Goal: Task Accomplishment & Management: Manage account settings

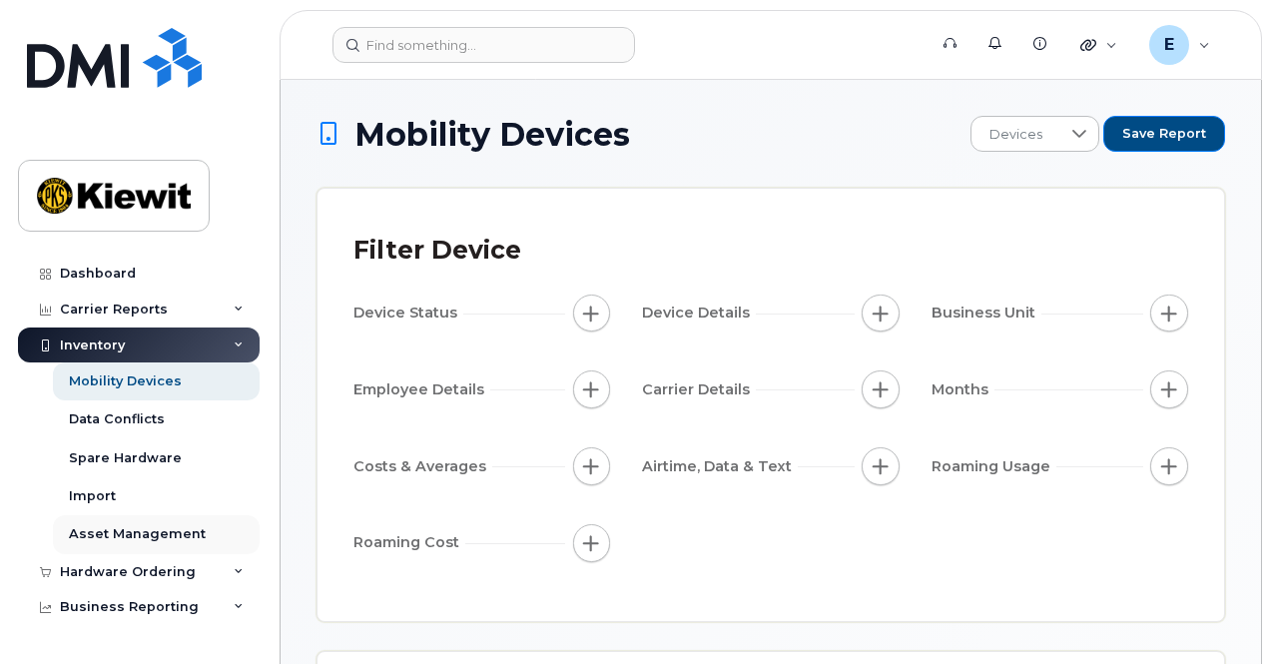
scroll to position [61, 0]
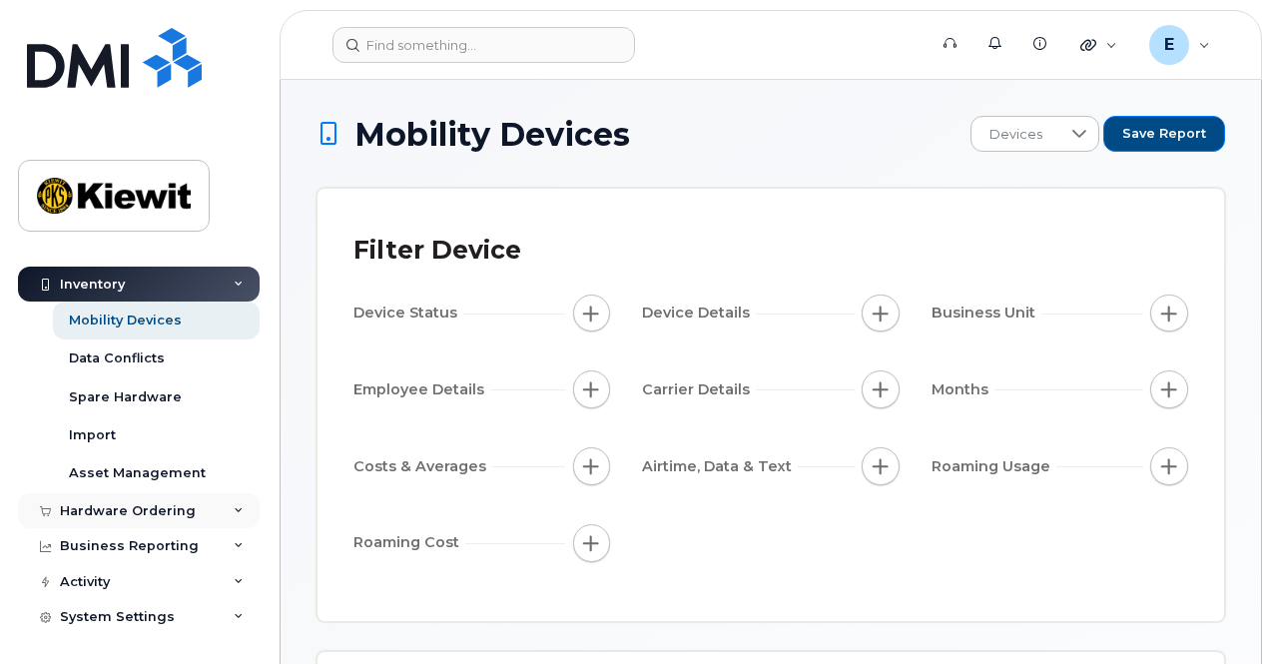
click at [143, 512] on div "Hardware Ordering" at bounding box center [128, 511] width 136 height 16
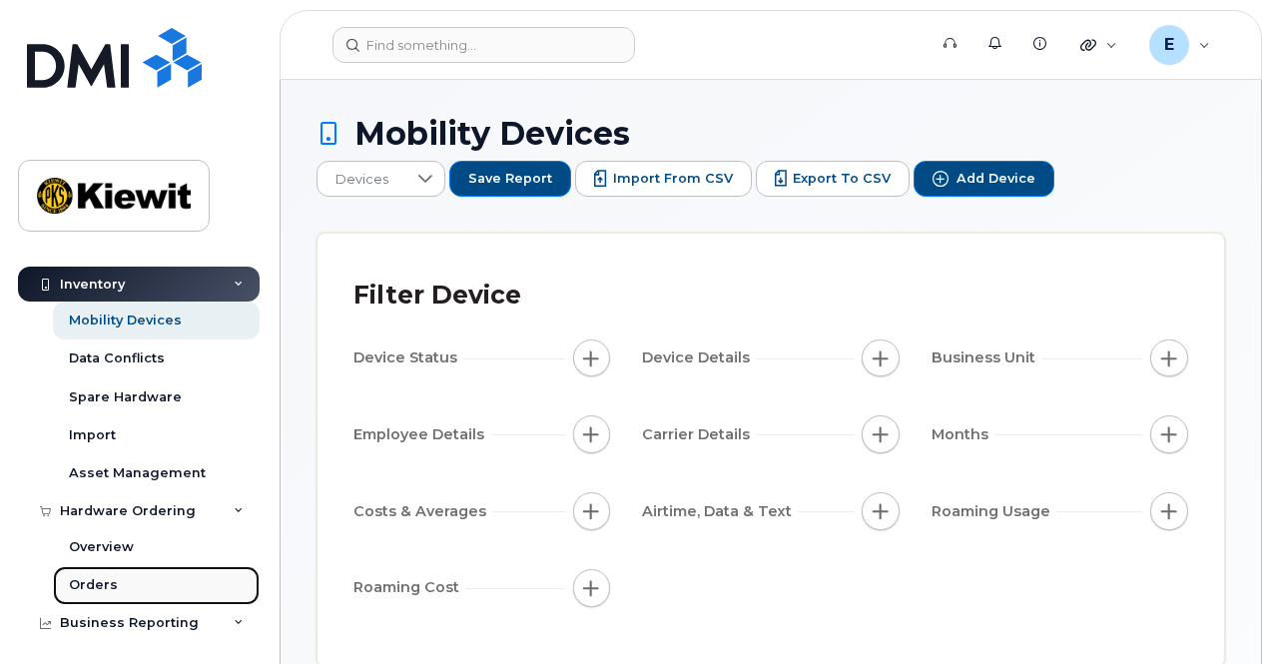
click at [120, 582] on link "Orders" at bounding box center [156, 585] width 207 height 38
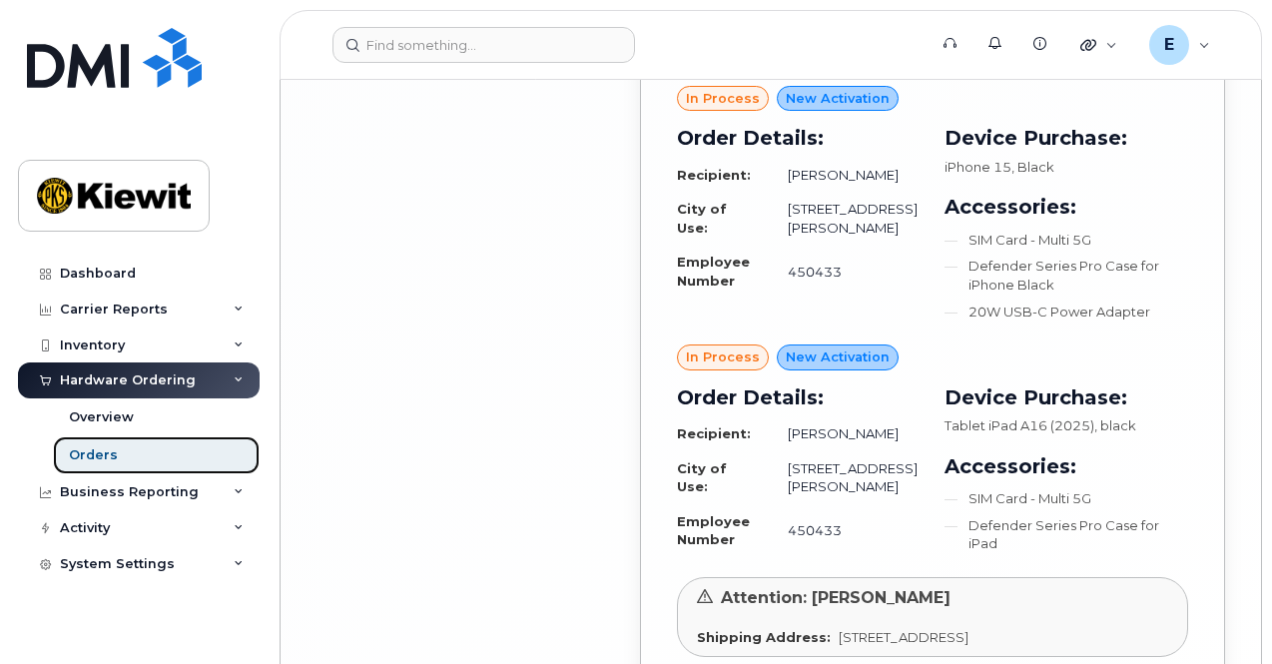
scroll to position [5011, 0]
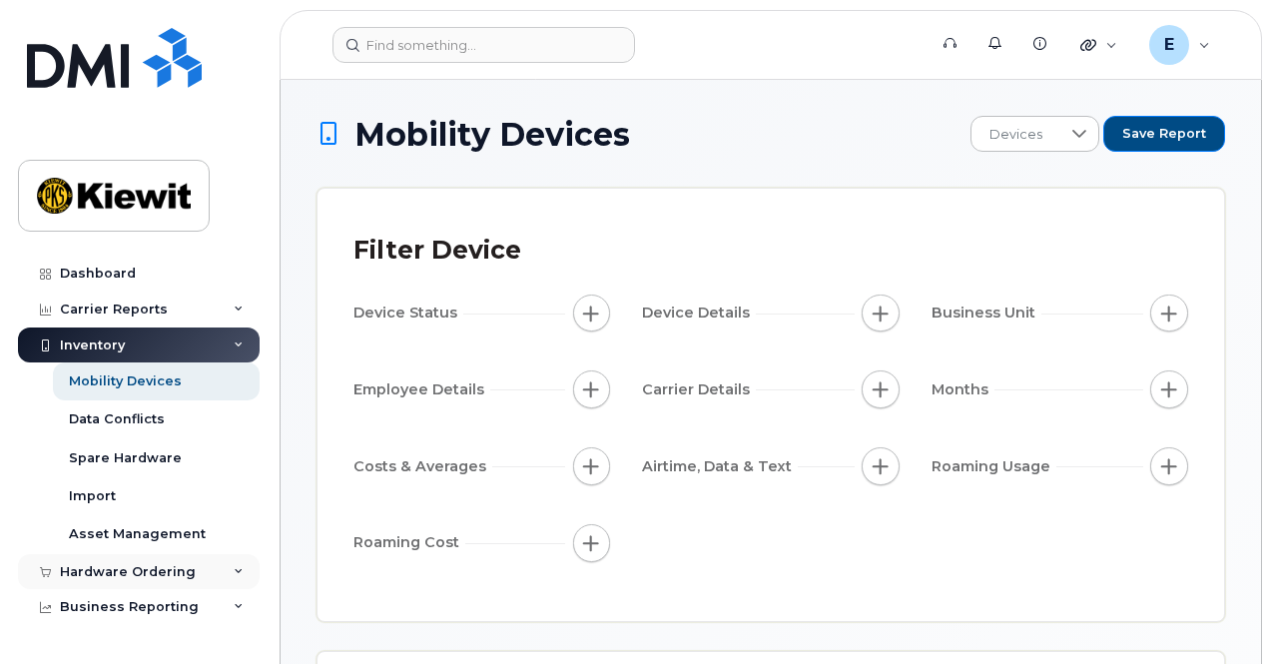
click at [140, 580] on div "Hardware Ordering" at bounding box center [139, 572] width 242 height 36
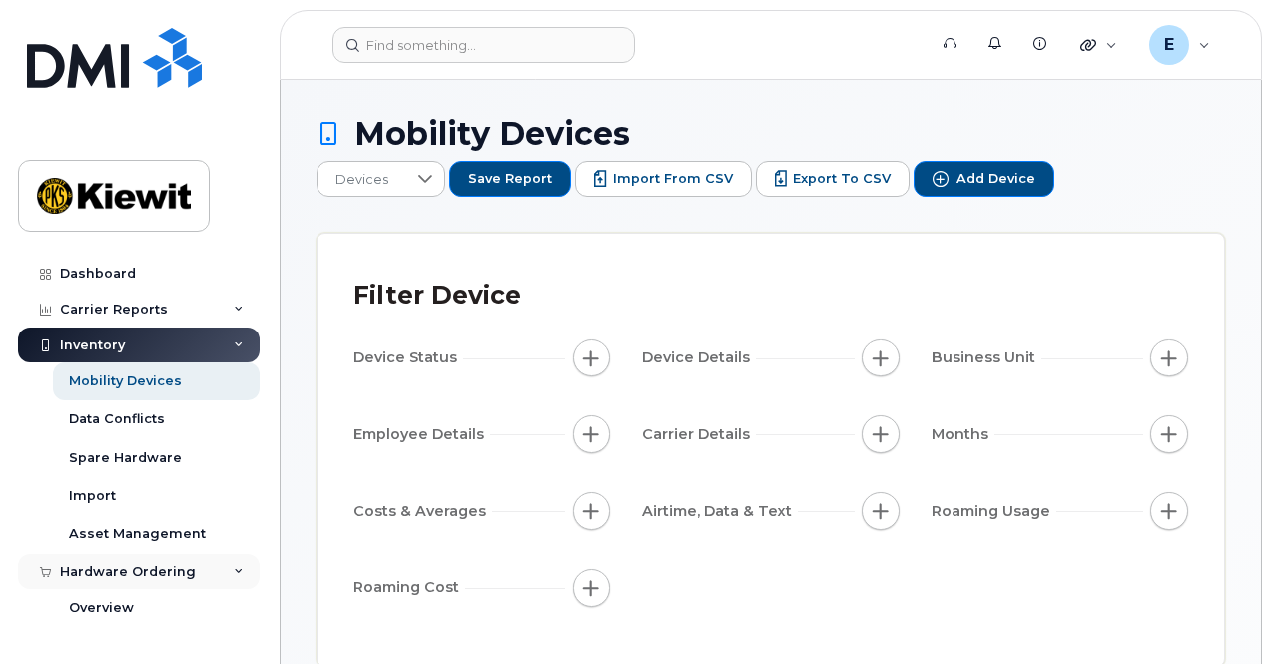
scroll to position [137, 0]
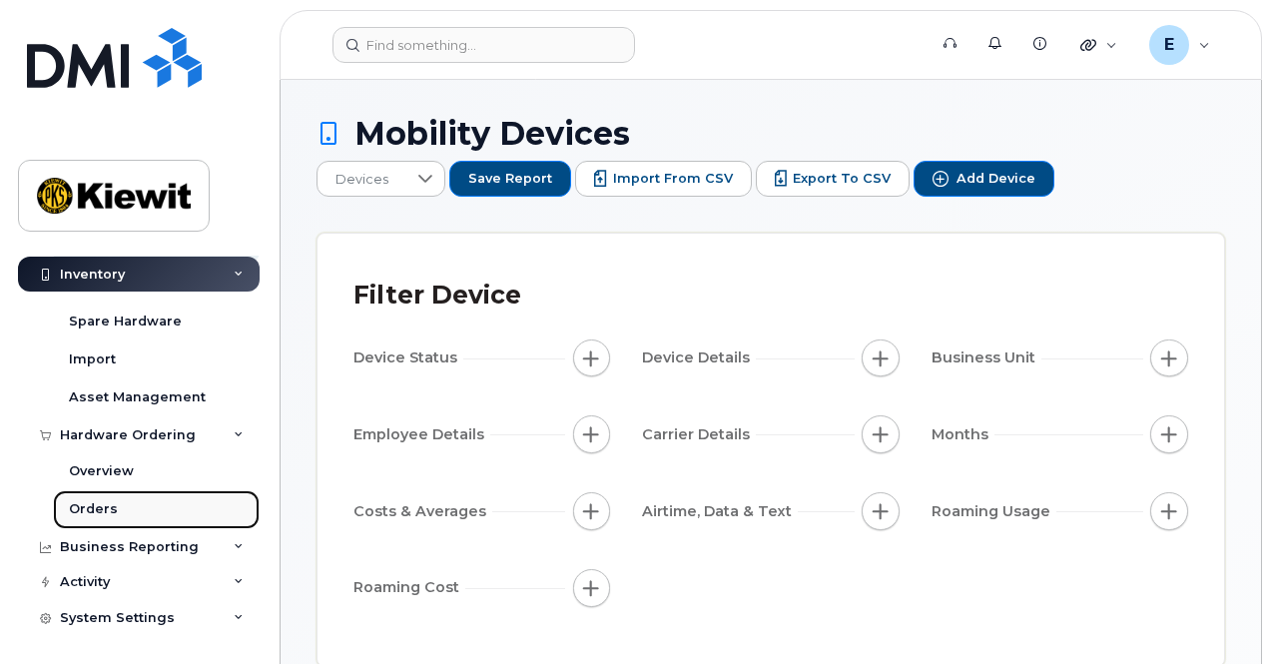
click at [124, 490] on link "Orders" at bounding box center [156, 509] width 207 height 38
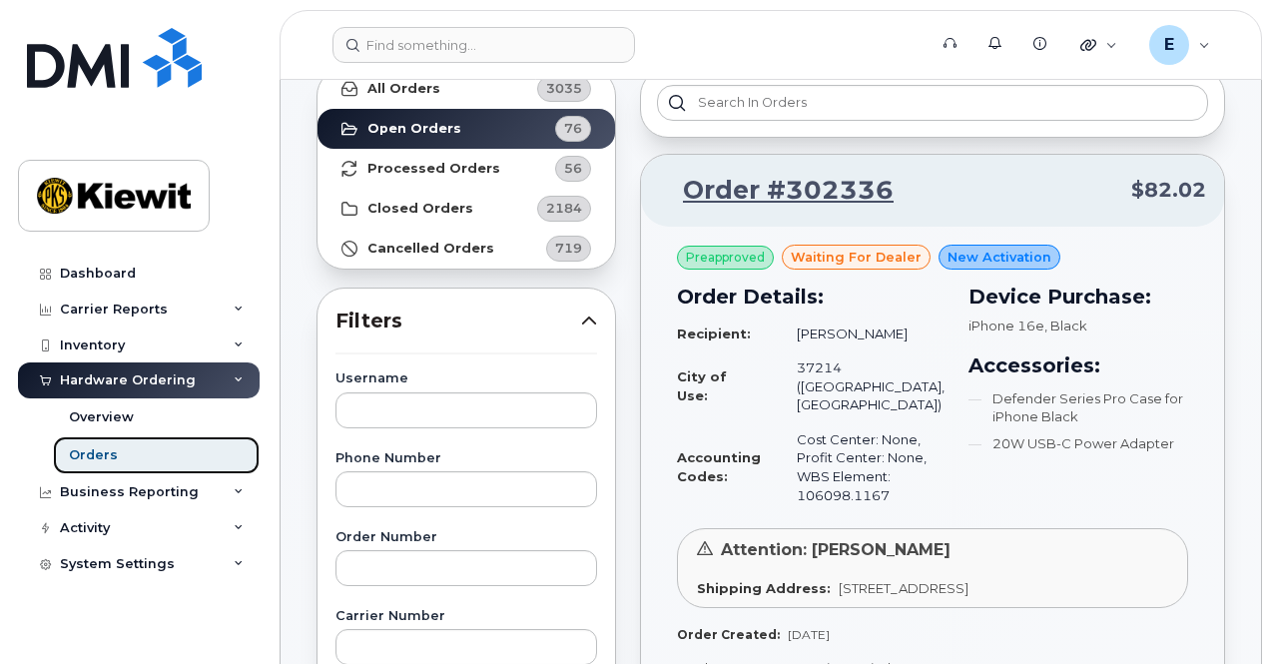
scroll to position [125, 0]
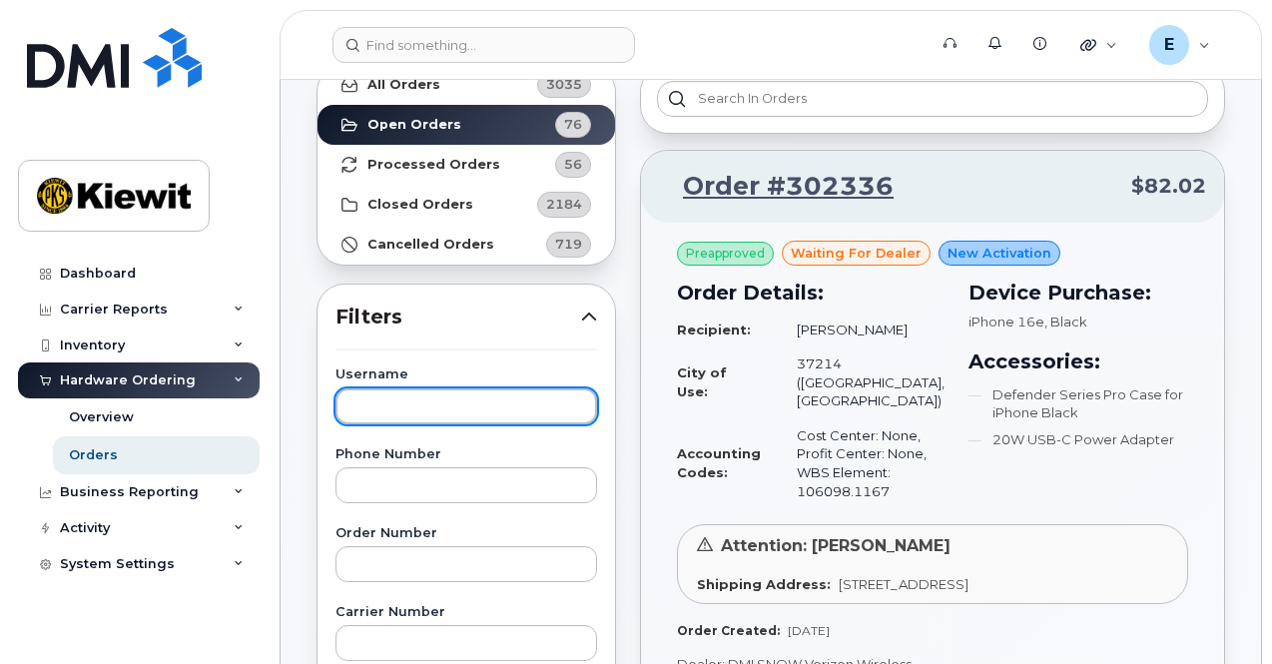
click at [451, 406] on input "text" at bounding box center [467, 406] width 262 height 36
type input "Alexis"
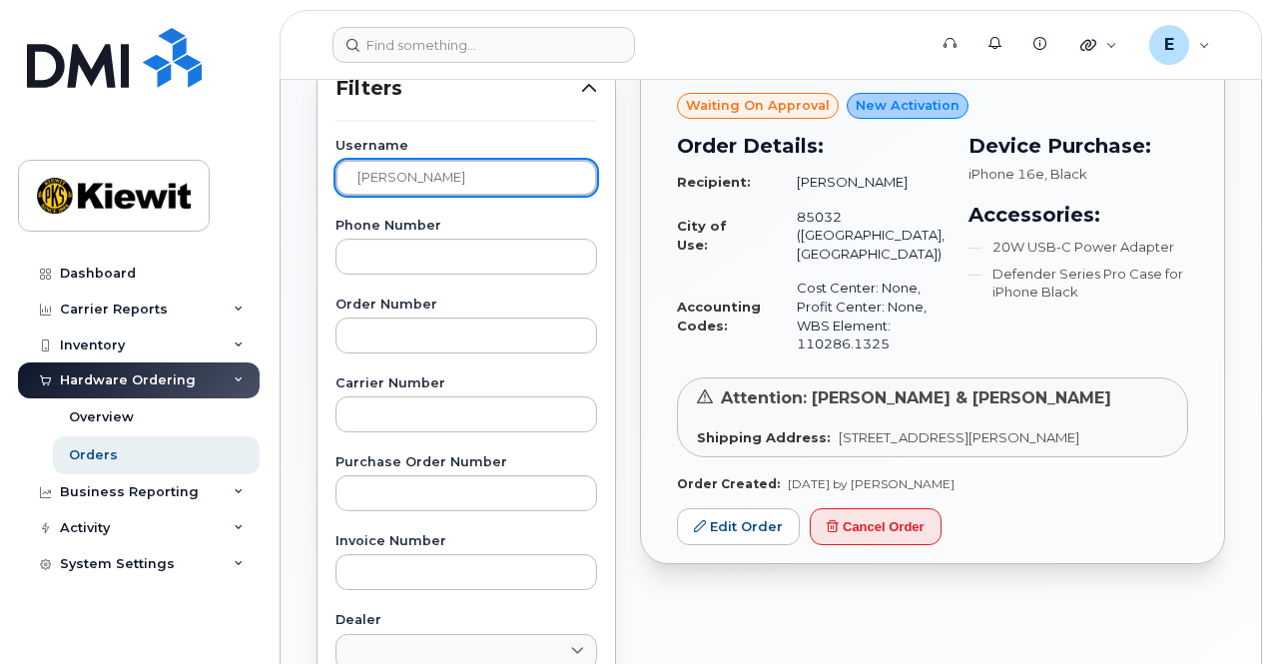
scroll to position [355, 0]
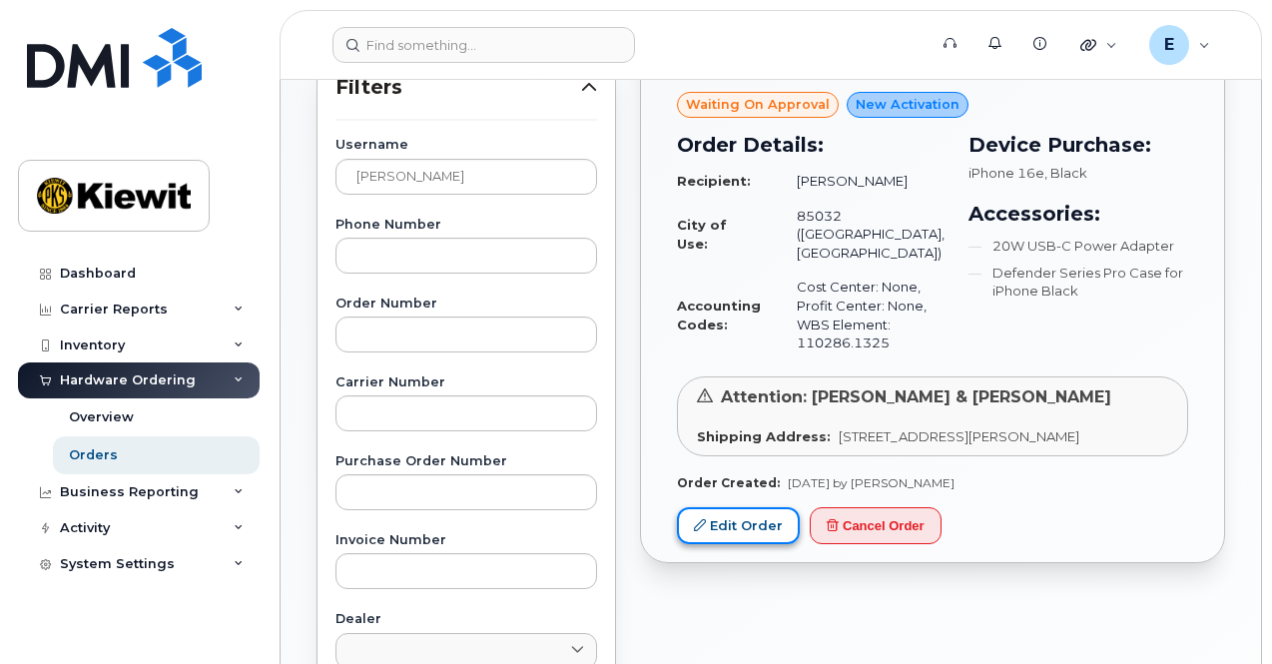
click at [756, 521] on link "Edit Order" at bounding box center [738, 525] width 123 height 37
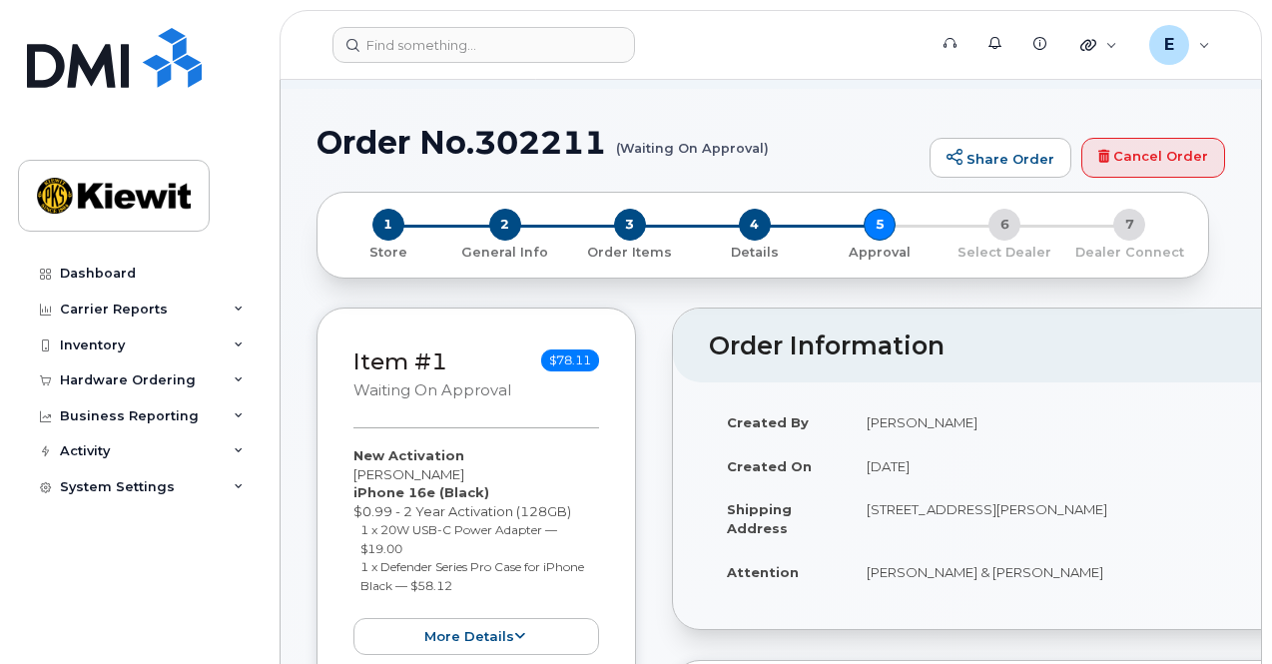
scroll to position [130, 0]
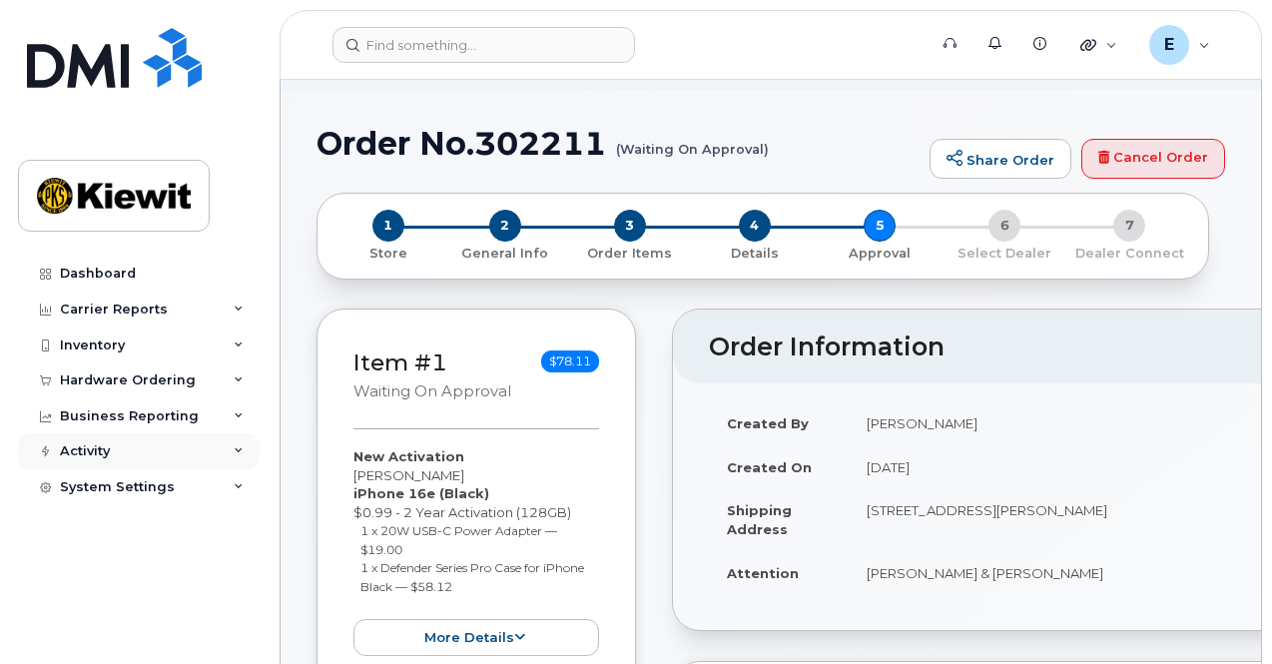
click at [201, 467] on div "Activity" at bounding box center [139, 451] width 242 height 36
click at [202, 454] on div "Activity" at bounding box center [139, 451] width 242 height 36
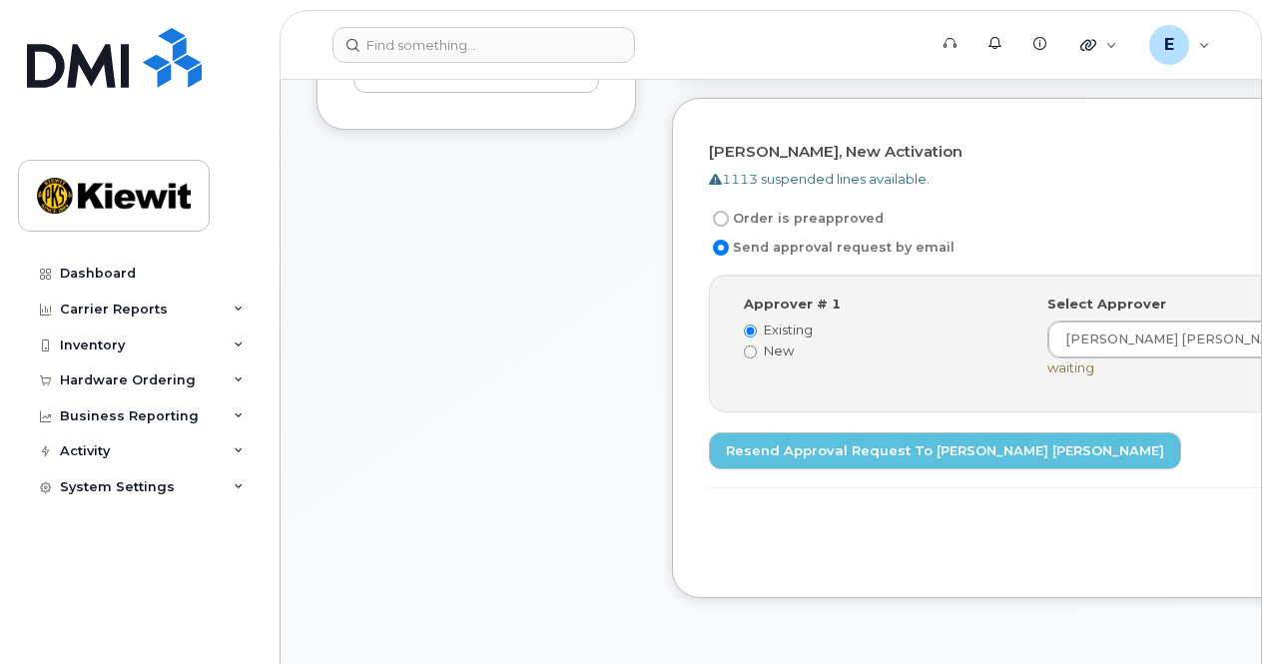
scroll to position [0, 0]
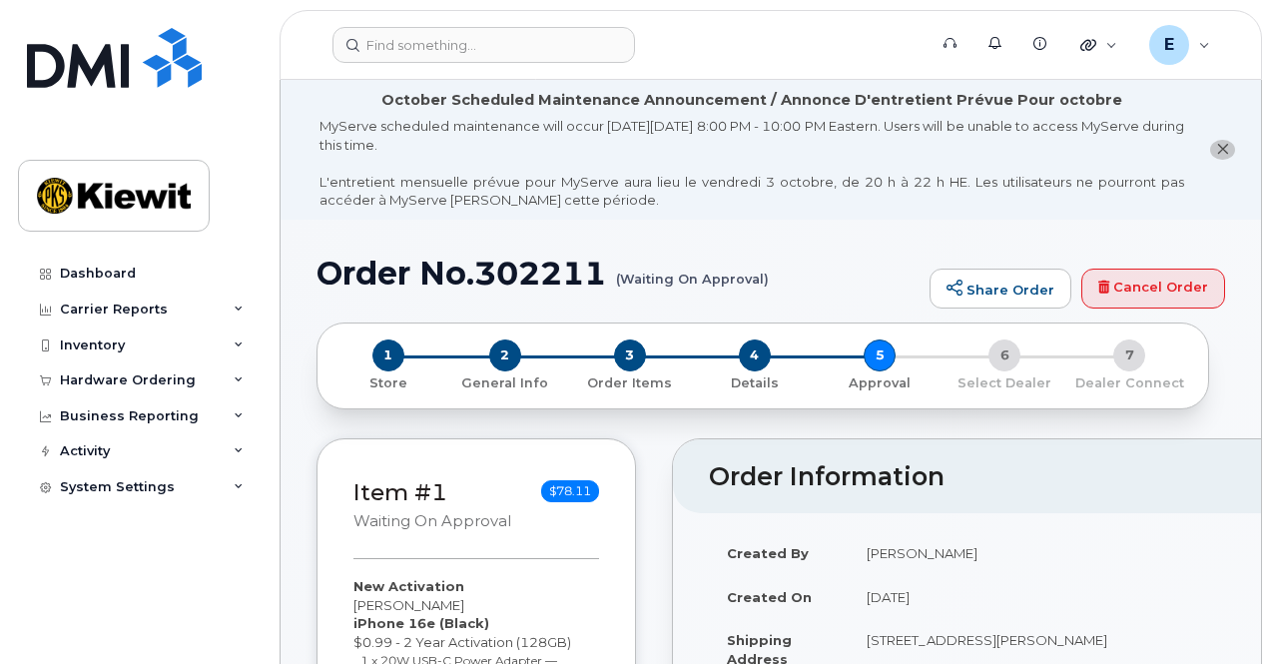
click at [571, 277] on h1 "Order No.302211 (Waiting On Approval)" at bounding box center [618, 273] width 603 height 35
copy h1 "302211"
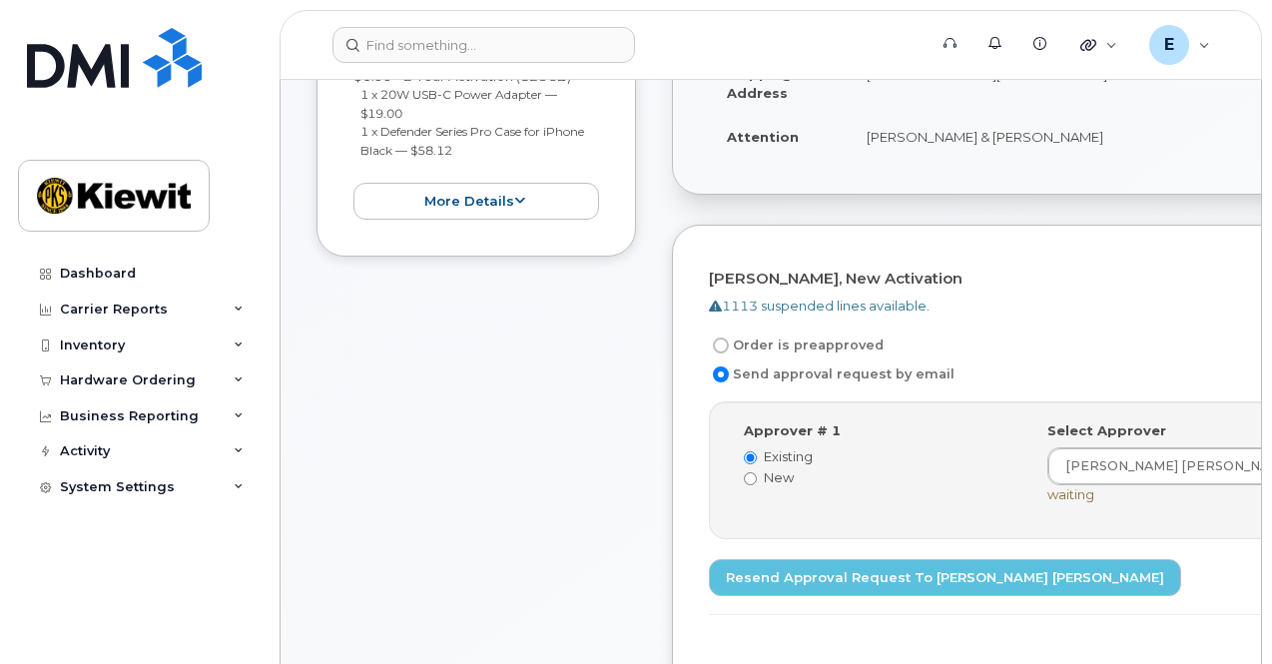
scroll to position [567, 0]
